Goal: Download file/media

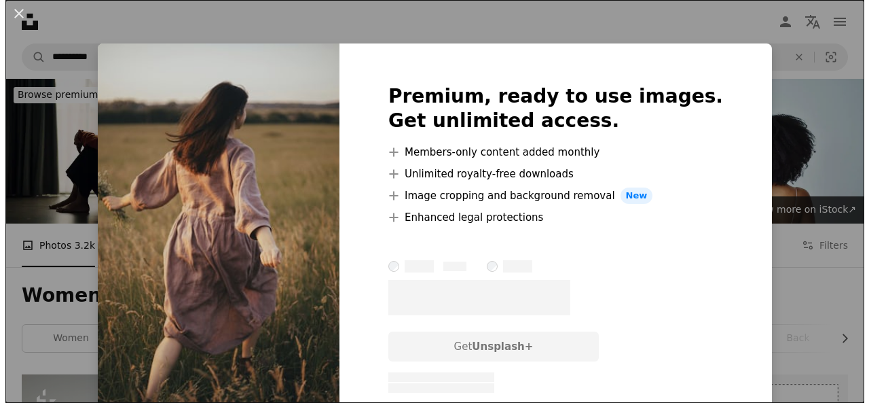
scroll to position [543, 0]
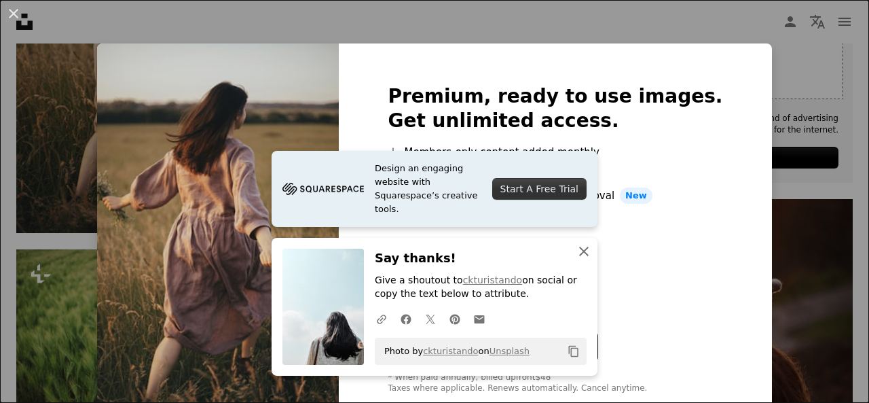
click at [581, 251] on icon "An X shape" at bounding box center [584, 251] width 16 height 16
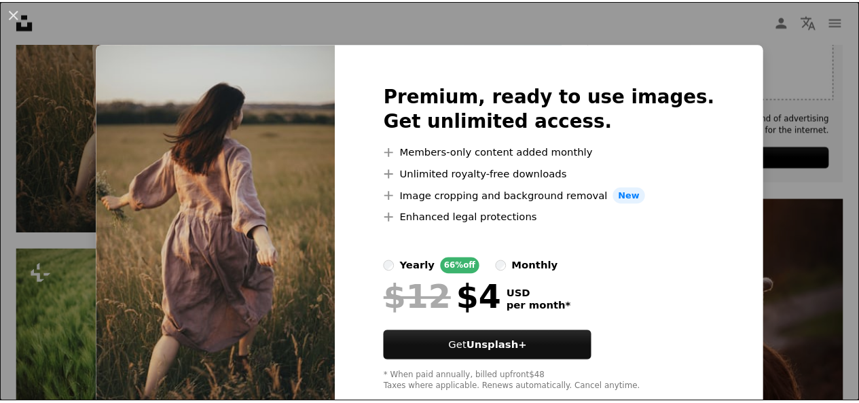
scroll to position [33, 0]
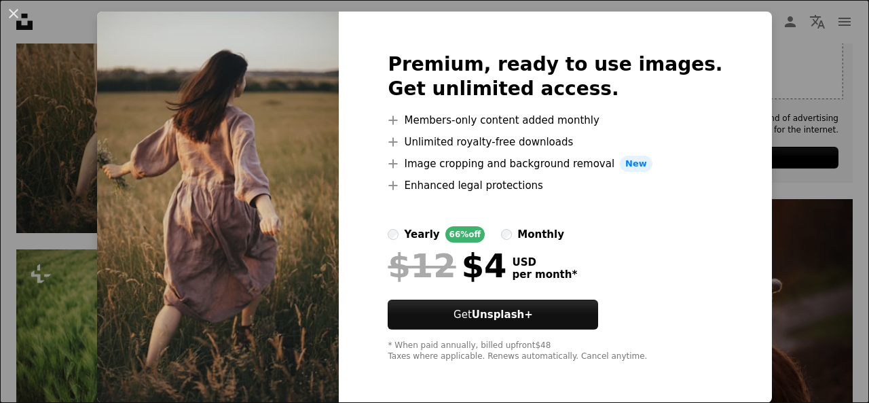
click at [266, 241] on img at bounding box center [218, 207] width 242 height 391
click at [307, 173] on img at bounding box center [218, 207] width 242 height 391
click at [798, 229] on div "An X shape Premium, ready to use images. Get unlimited access. A plus sign Memb…" at bounding box center [434, 201] width 869 height 403
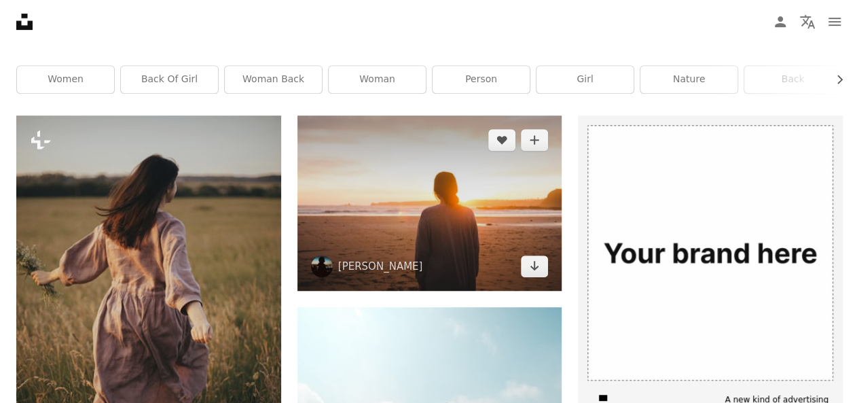
scroll to position [204, 0]
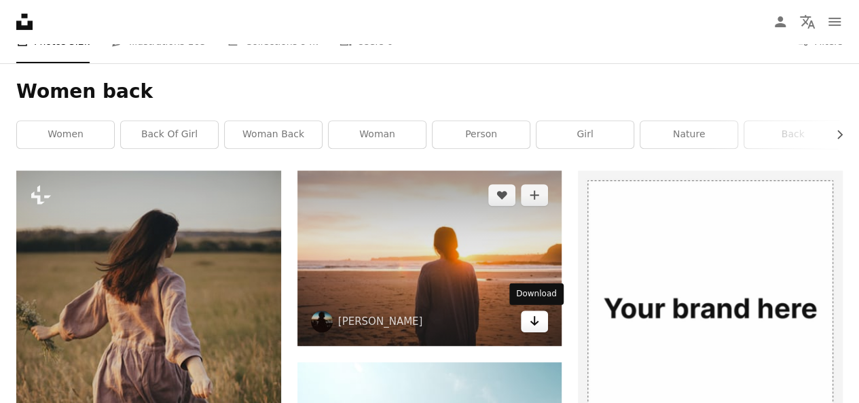
click at [527, 317] on link "Arrow pointing down" at bounding box center [534, 321] width 27 height 22
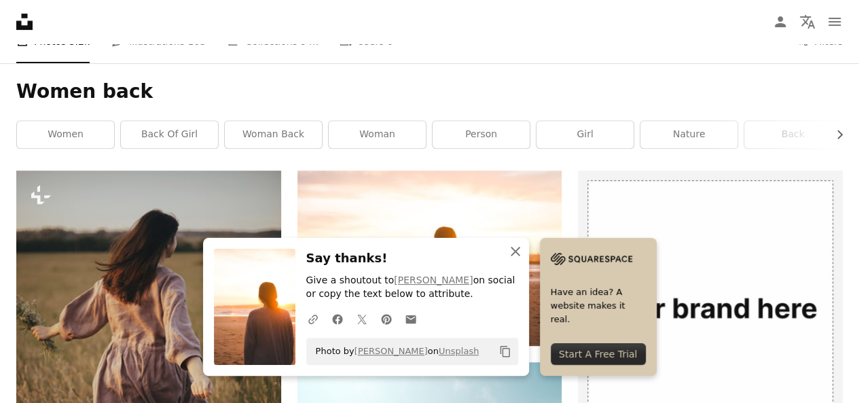
click at [520, 252] on icon "An X shape" at bounding box center [515, 251] width 16 height 16
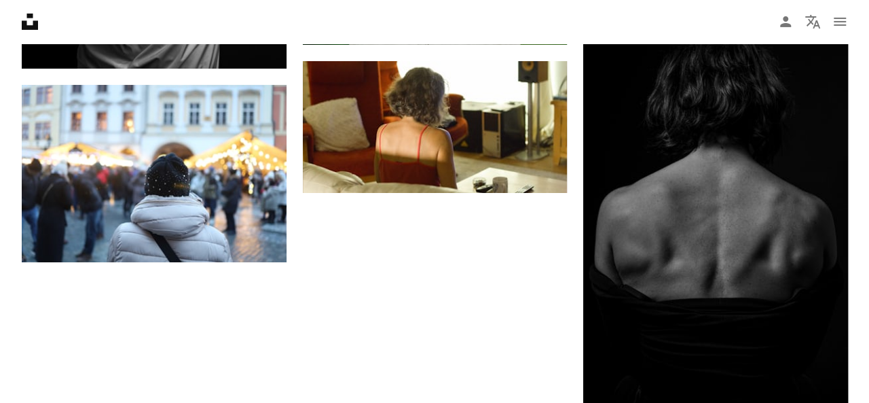
scroll to position [2309, 0]
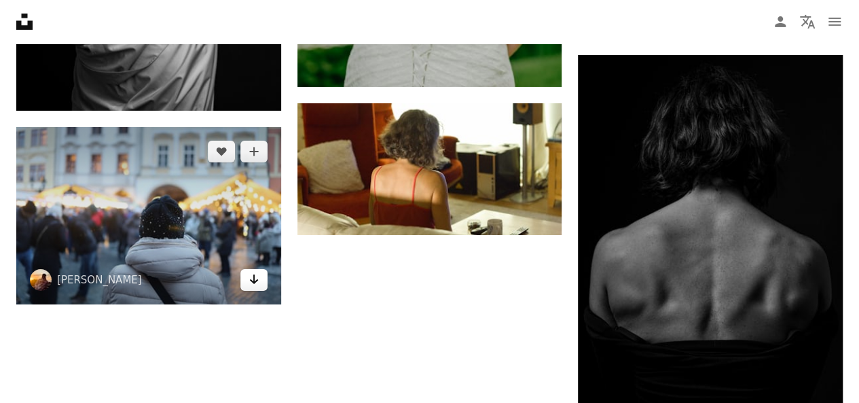
click at [259, 283] on icon "Arrow pointing down" at bounding box center [254, 279] width 11 height 16
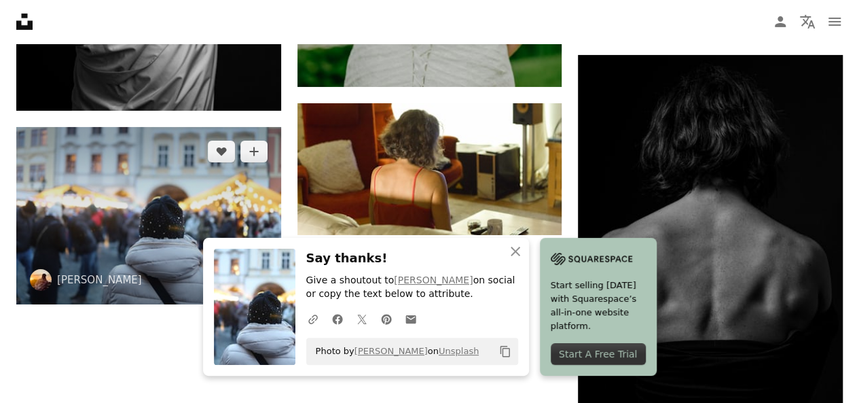
click at [187, 190] on img at bounding box center [148, 215] width 265 height 177
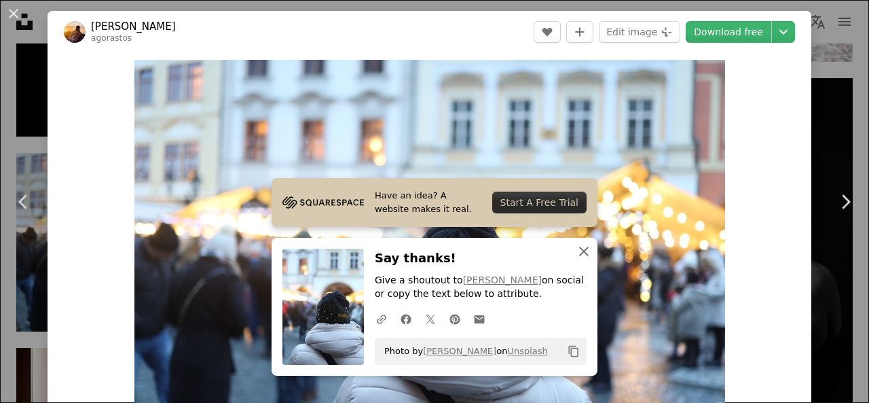
click at [580, 247] on icon "An X shape" at bounding box center [584, 251] width 16 height 16
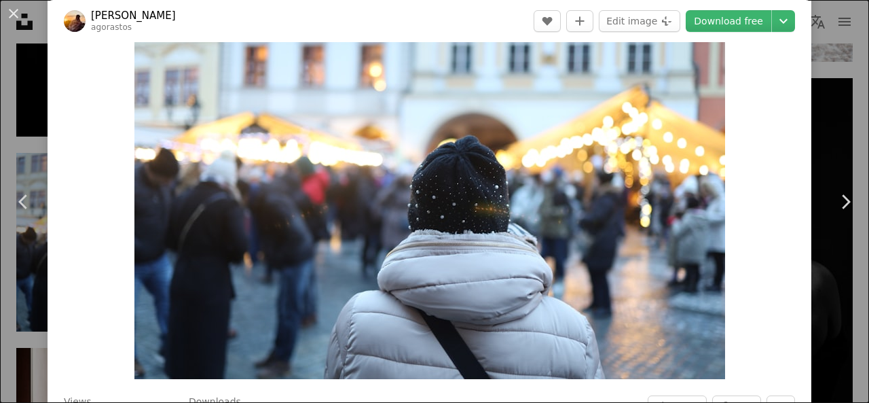
scroll to position [136, 0]
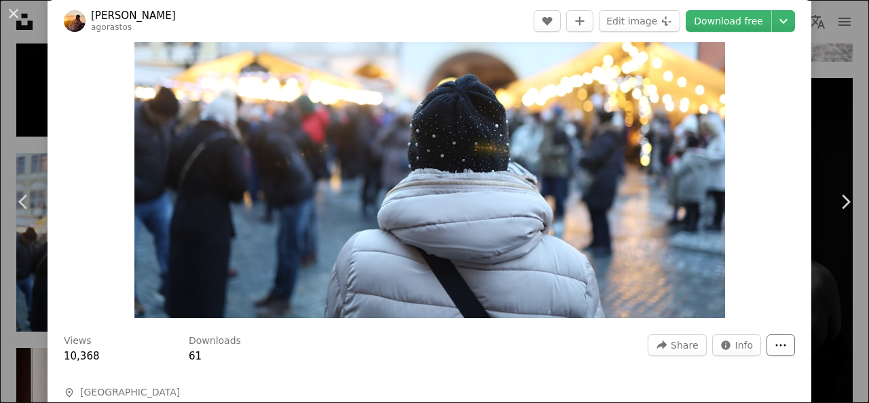
click at [767, 344] on button "More Actions" at bounding box center [781, 345] width 29 height 22
click at [691, 244] on dialog "An X shape Chevron left Chevron right Αγγελος Αγοραστος agorastos A heart A plu…" at bounding box center [434, 201] width 869 height 403
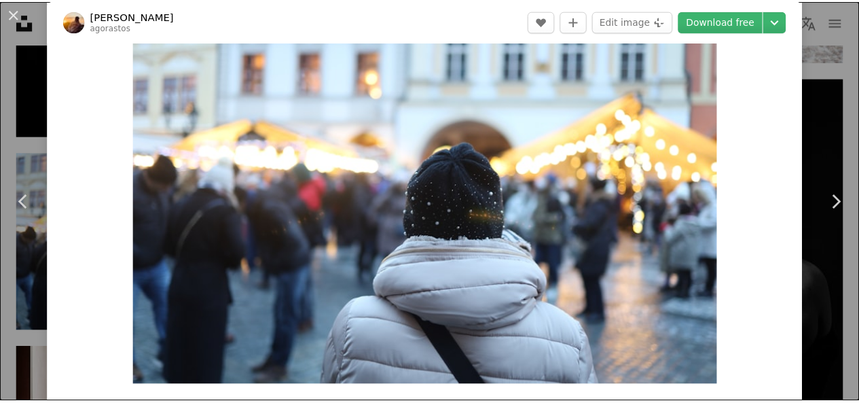
scroll to position [0, 0]
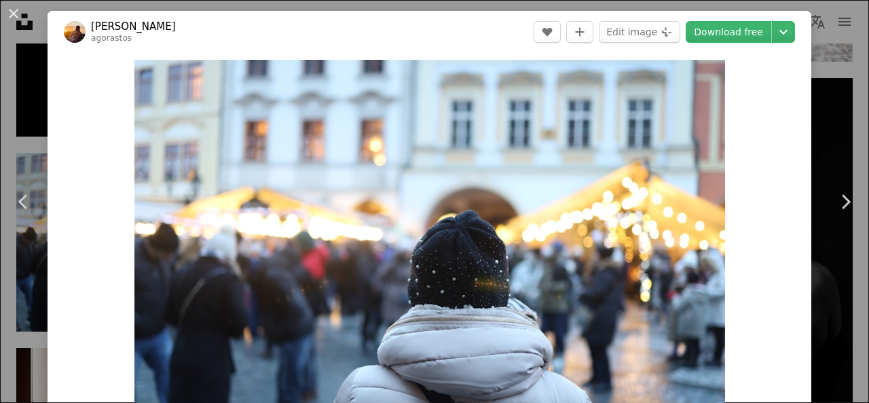
click at [816, 24] on div "An X shape Chevron left Chevron right Αγγελος Αγοραστος agorastos A heart A plu…" at bounding box center [434, 201] width 869 height 403
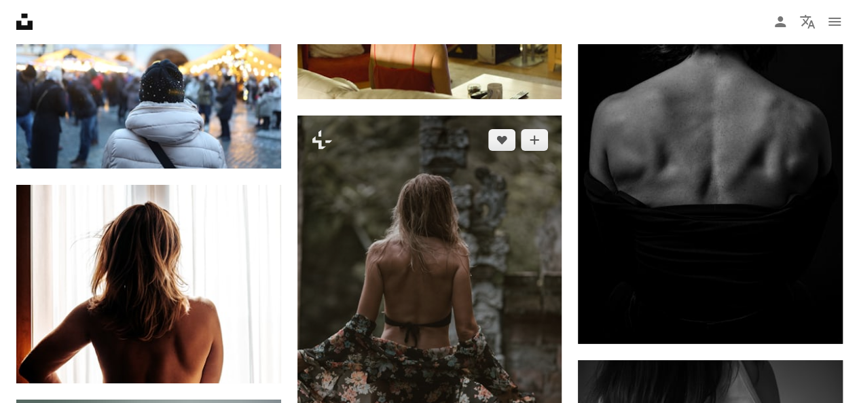
scroll to position [2106, 0]
